Goal: Task Accomplishment & Management: Manage account settings

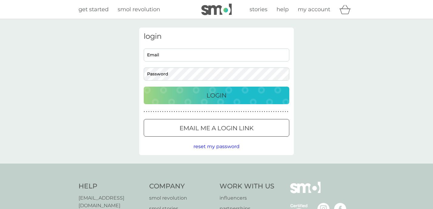
click at [193, 57] on input "Email" at bounding box center [217, 55] width 146 height 13
click at [157, 55] on input "Email" at bounding box center [217, 55] width 146 height 13
type input "kylaktully@gmail.com"
click at [245, 91] on div "Login" at bounding box center [216, 96] width 133 height 10
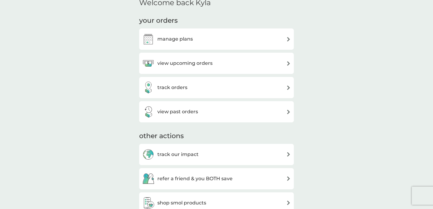
scroll to position [156, 0]
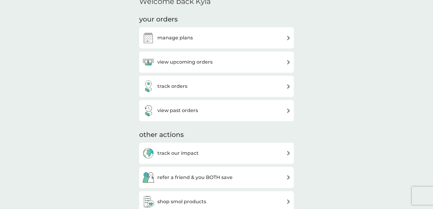
click at [285, 62] on div "view upcoming orders" at bounding box center [216, 62] width 149 height 12
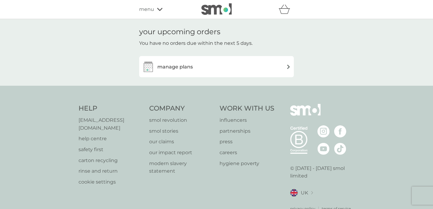
click at [276, 66] on div "manage plans" at bounding box center [216, 67] width 149 height 12
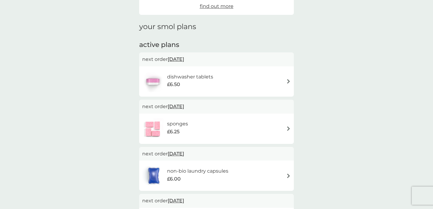
scroll to position [70, 0]
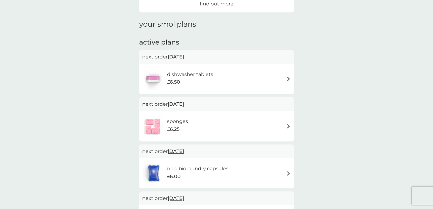
click at [286, 77] on img at bounding box center [288, 79] width 5 height 5
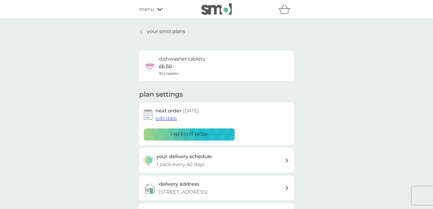
click at [178, 134] on p "i need it now" at bounding box center [189, 135] width 37 height 8
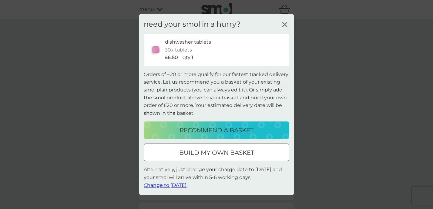
click at [214, 156] on div at bounding box center [217, 153] width 22 height 6
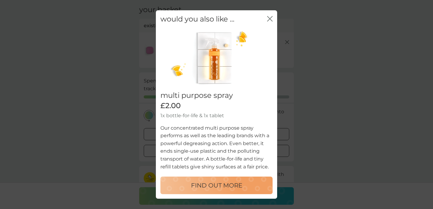
scroll to position [28, 0]
click at [269, 19] on icon "close" at bounding box center [269, 18] width 5 height 5
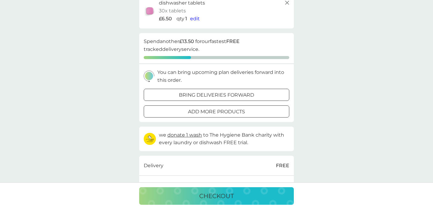
scroll to position [66, 0]
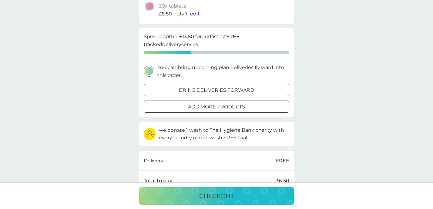
click at [233, 108] on p "add more products" at bounding box center [216, 107] width 57 height 8
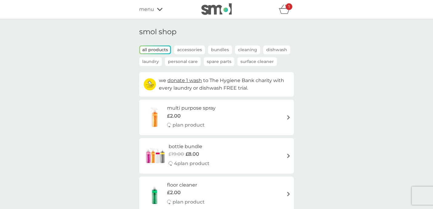
click at [283, 10] on icon "basket" at bounding box center [285, 9] width 12 height 9
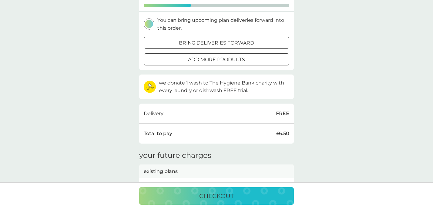
scroll to position [113, 0]
click at [230, 198] on p "checkout" at bounding box center [216, 196] width 35 height 10
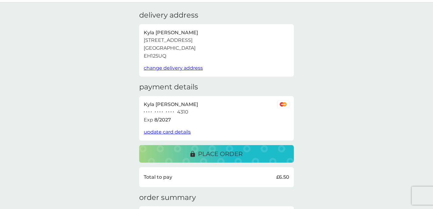
scroll to position [19, 0]
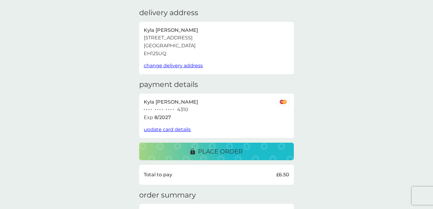
click at [228, 150] on p "place order" at bounding box center [220, 152] width 45 height 10
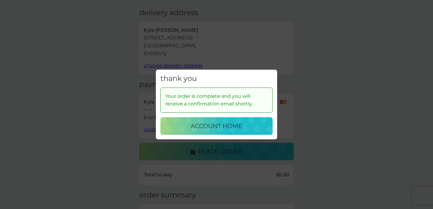
click at [211, 125] on p "account home" at bounding box center [217, 126] width 52 height 10
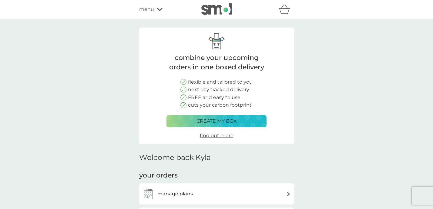
scroll to position [60, 0]
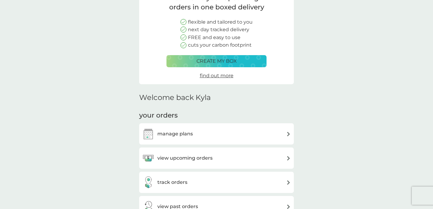
click at [263, 152] on div "view upcoming orders" at bounding box center [216, 158] width 149 height 12
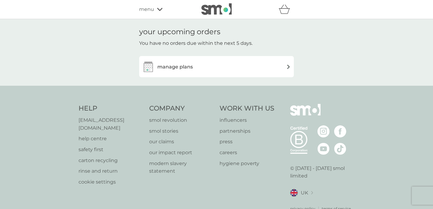
click at [219, 100] on div "Help help@smolproducts.com help centre safety first carton recycling rinse and …" at bounding box center [216, 158] width 433 height 144
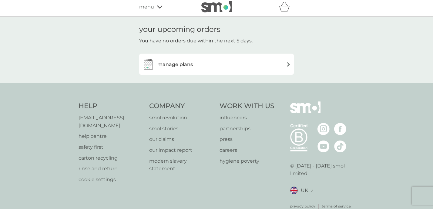
scroll to position [3, 0]
click at [244, 60] on div "manage plans" at bounding box center [216, 64] width 149 height 12
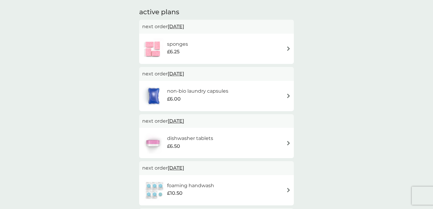
scroll to position [103, 0]
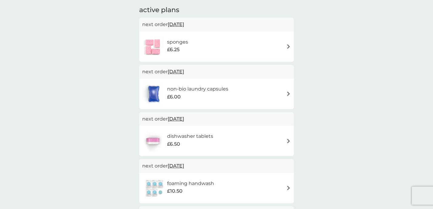
click at [288, 140] on img at bounding box center [288, 141] width 5 height 5
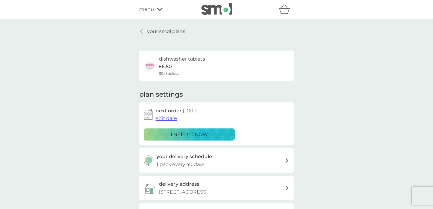
click at [165, 119] on span "edit date" at bounding box center [167, 119] width 22 height 6
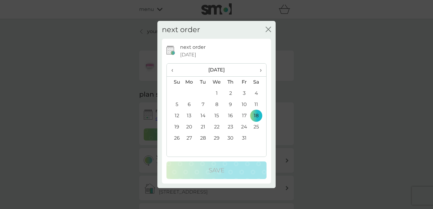
click at [178, 115] on td "12" at bounding box center [174, 115] width 15 height 11
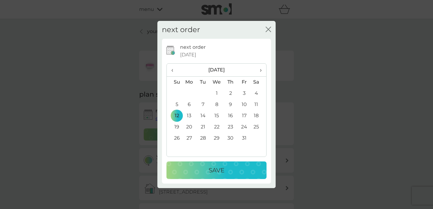
click at [193, 168] on div "Save" at bounding box center [217, 171] width 88 height 10
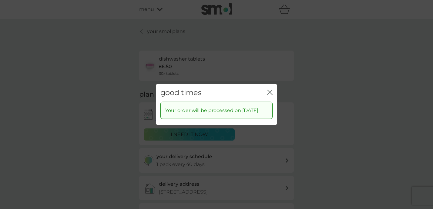
click at [268, 90] on icon "close" at bounding box center [269, 92] width 5 height 5
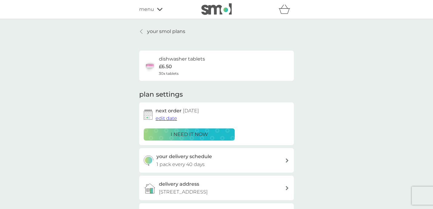
click at [171, 31] on p "your smol plans" at bounding box center [166, 32] width 38 height 8
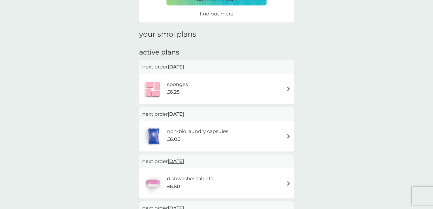
scroll to position [64, 0]
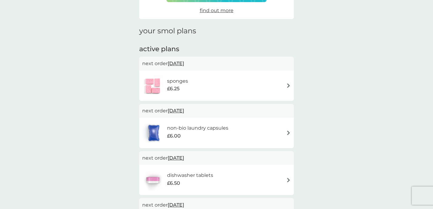
click at [287, 134] on img at bounding box center [288, 133] width 5 height 5
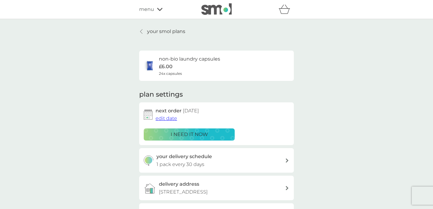
click at [172, 120] on span "edit date" at bounding box center [167, 119] width 22 height 6
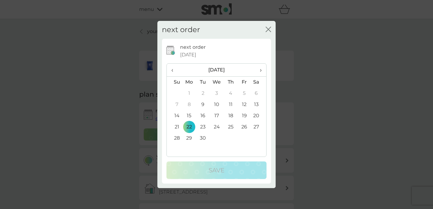
click at [260, 70] on span "›" at bounding box center [259, 70] width 6 height 13
click at [176, 116] on td "12" at bounding box center [174, 115] width 15 height 11
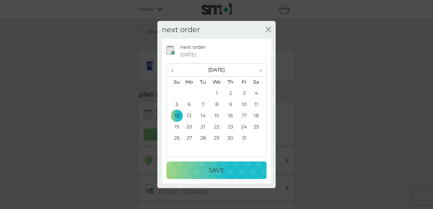
click at [210, 170] on p "Save" at bounding box center [217, 171] width 16 height 10
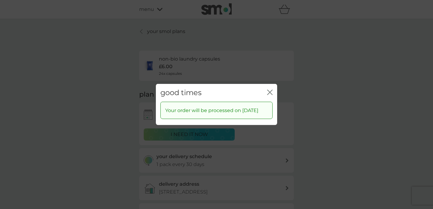
click at [269, 90] on icon "close" at bounding box center [269, 92] width 2 height 5
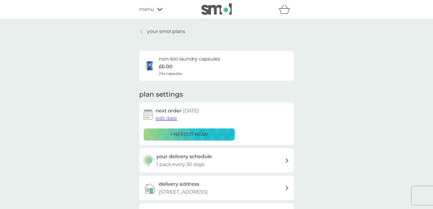
click at [153, 30] on p "your smol plans" at bounding box center [166, 32] width 38 height 8
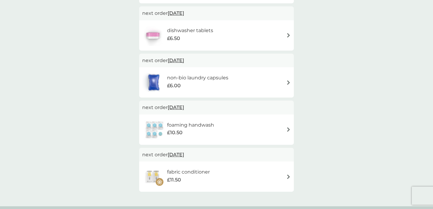
scroll to position [164, 0]
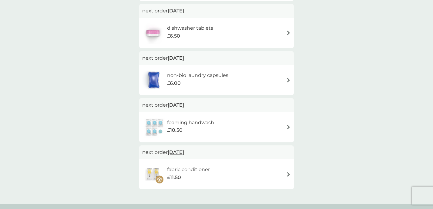
click at [268, 131] on div "foaming handwash £10.50" at bounding box center [216, 127] width 149 height 21
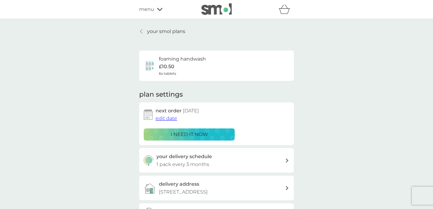
click at [168, 118] on span "edit date" at bounding box center [167, 119] width 22 height 6
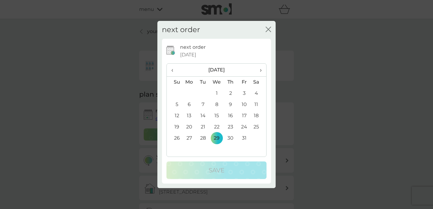
click at [176, 113] on td "12" at bounding box center [174, 115] width 15 height 11
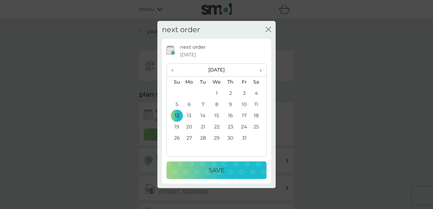
click at [205, 167] on div "Save" at bounding box center [217, 171] width 88 height 10
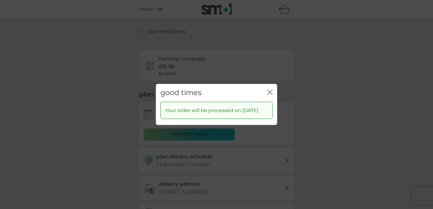
click at [268, 90] on icon "close" at bounding box center [269, 92] width 5 height 5
